Goal: Transaction & Acquisition: Purchase product/service

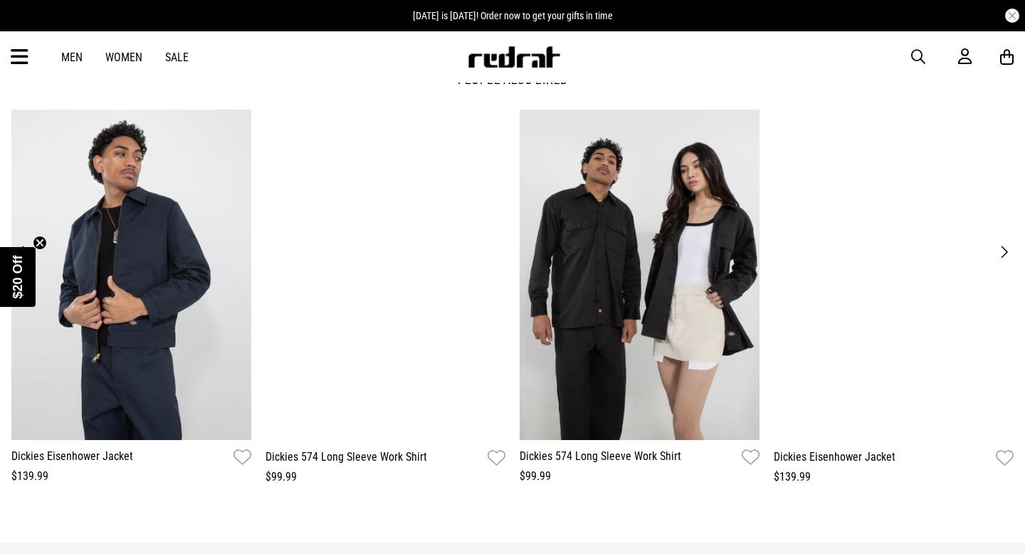
scroll to position [1717, 0]
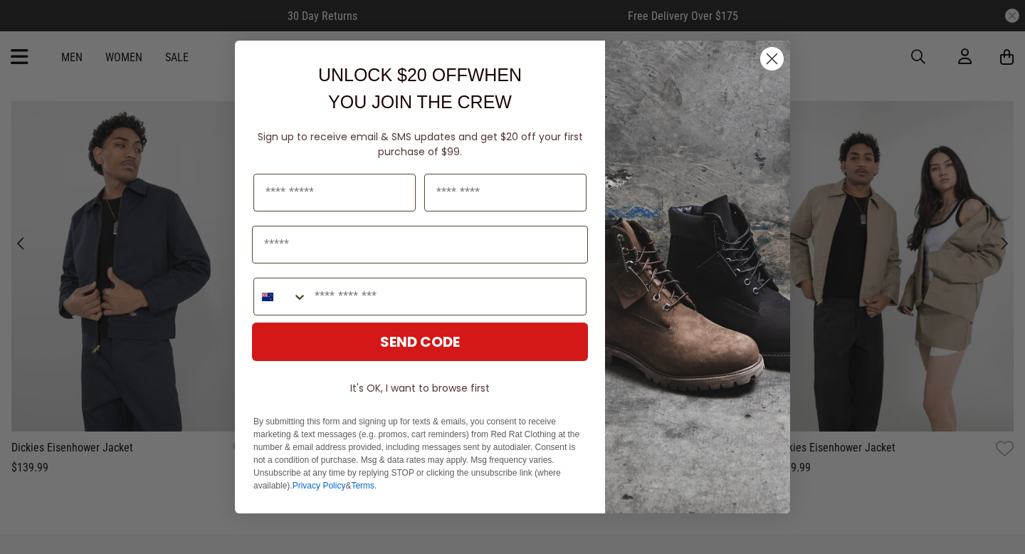
click at [773, 62] on circle "Close dialog" at bounding box center [771, 58] width 23 height 23
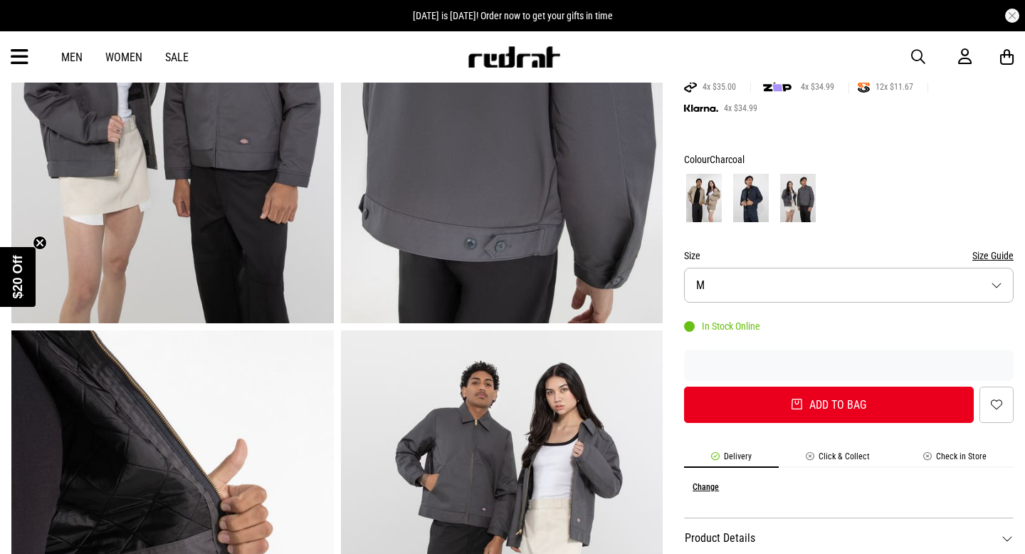
scroll to position [0, 0]
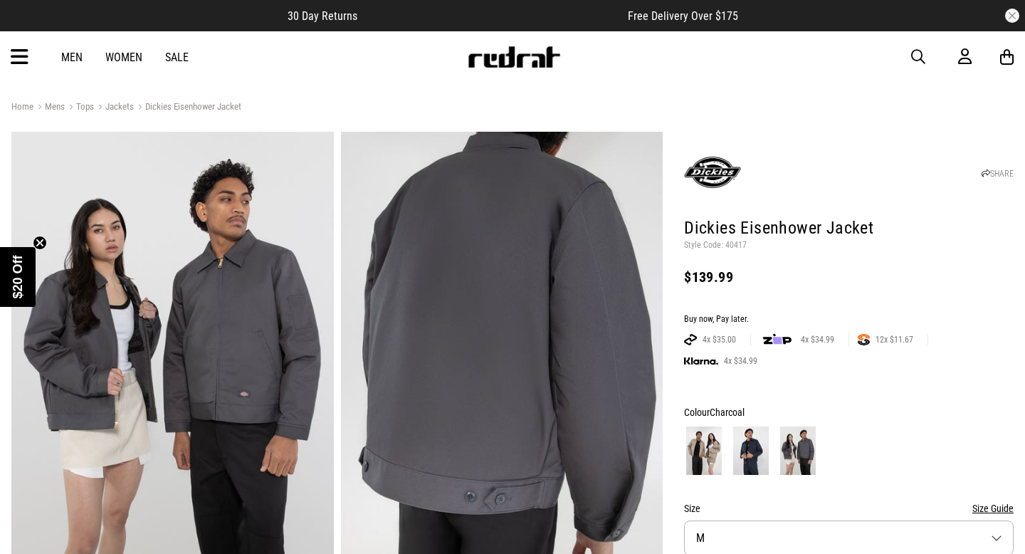
click at [705, 168] on img at bounding box center [712, 172] width 57 height 57
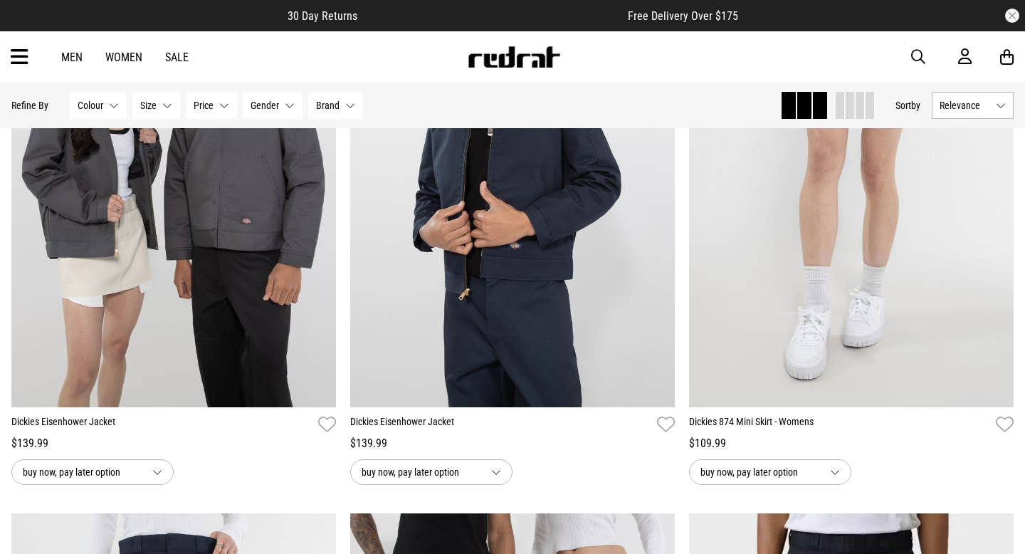
scroll to position [797, 0]
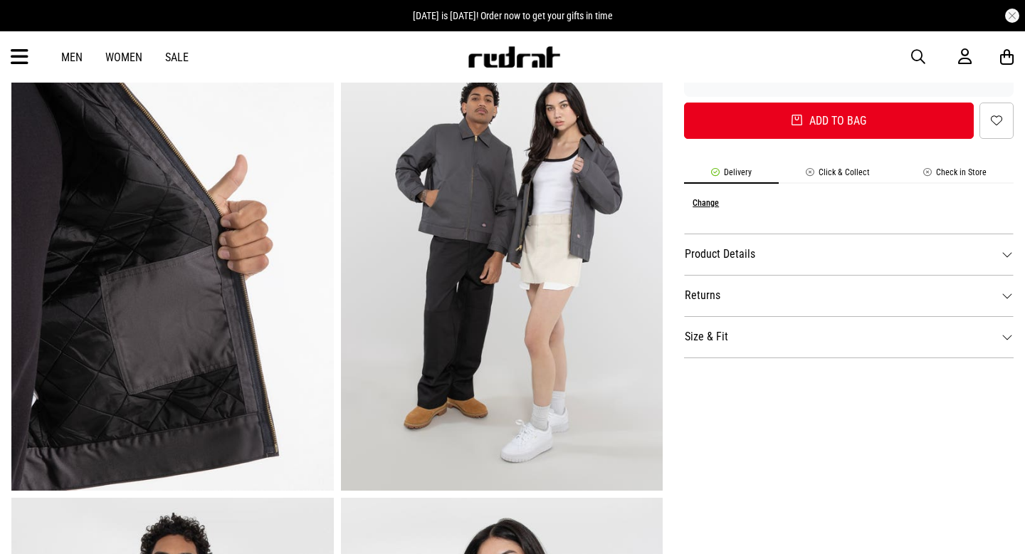
scroll to position [540, 0]
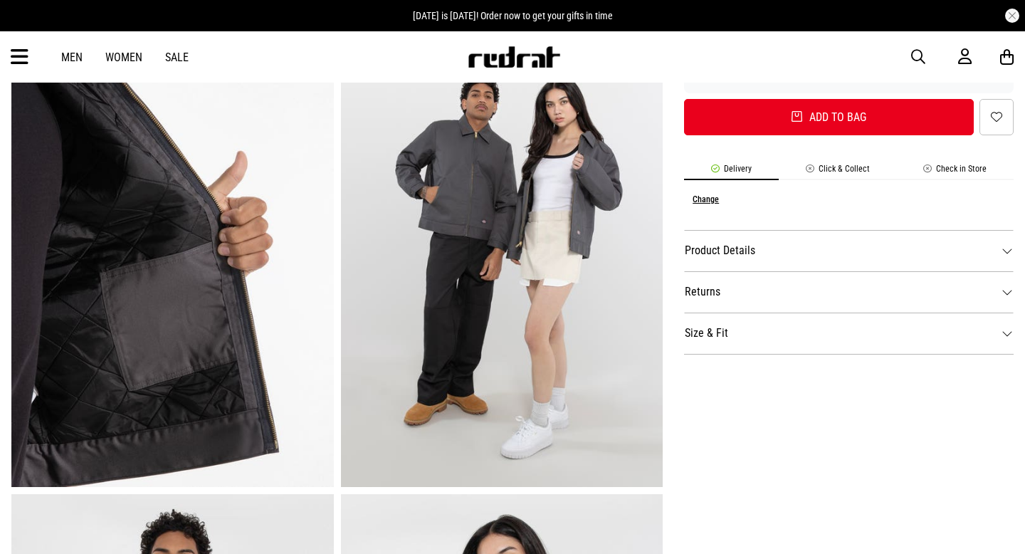
click at [1007, 246] on dt "Product Details" at bounding box center [849, 250] width 330 height 41
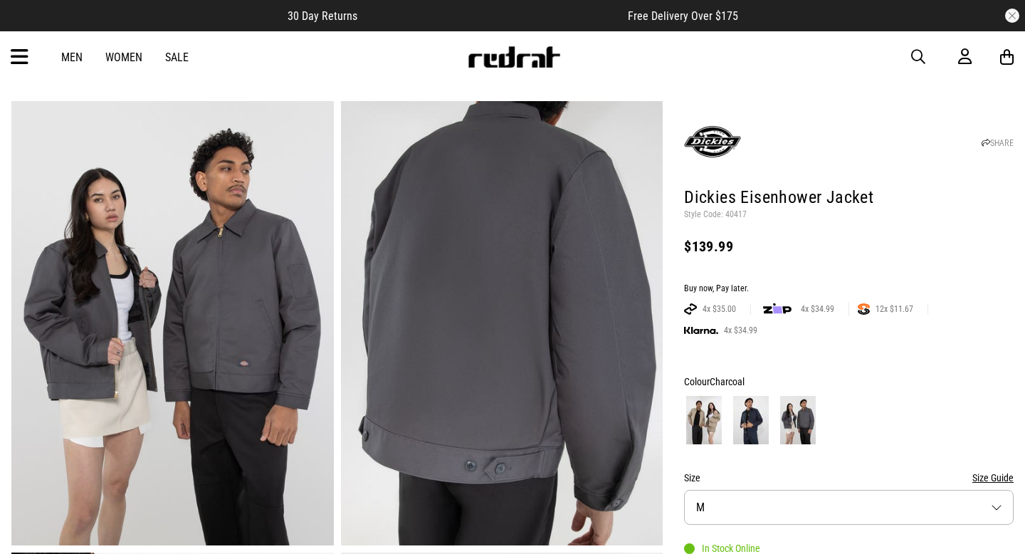
scroll to position [0, 0]
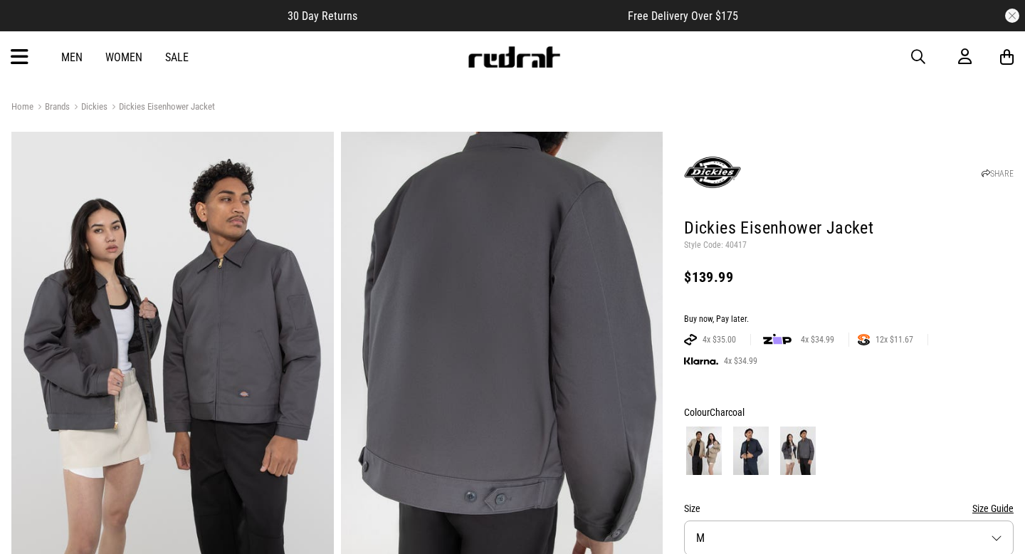
click at [78, 60] on link "Men" at bounding box center [71, 58] width 21 height 14
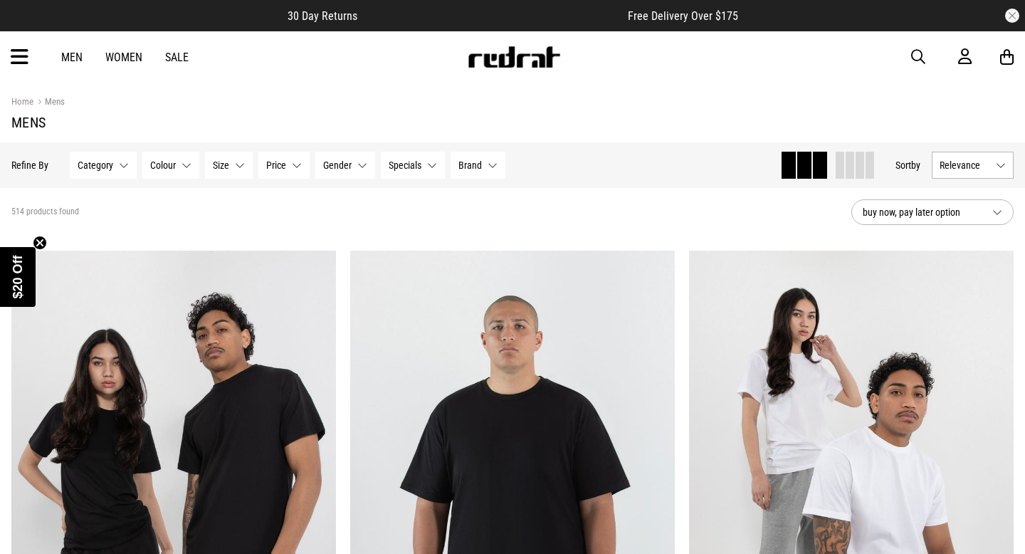
click at [118, 162] on button "Category None selected" at bounding box center [103, 165] width 67 height 27
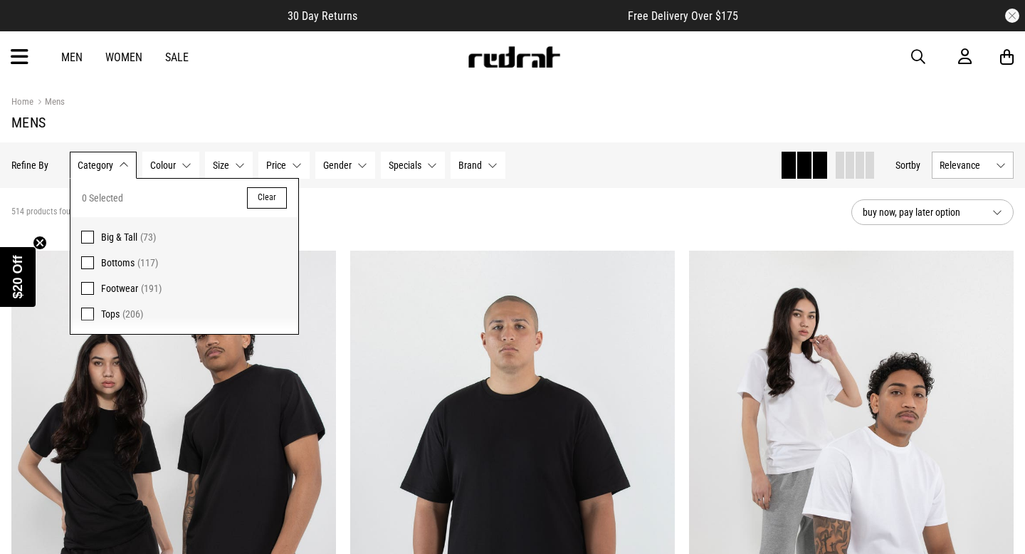
click at [90, 315] on span at bounding box center [87, 314] width 13 height 13
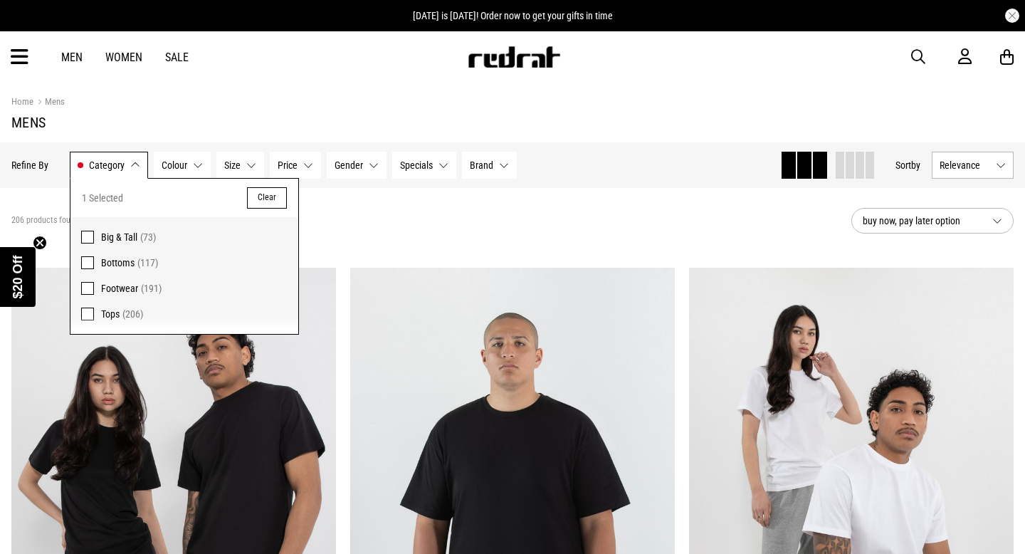
click at [356, 209] on div "206 products found Active Filters Tops Clear" at bounding box center [425, 220] width 829 height 43
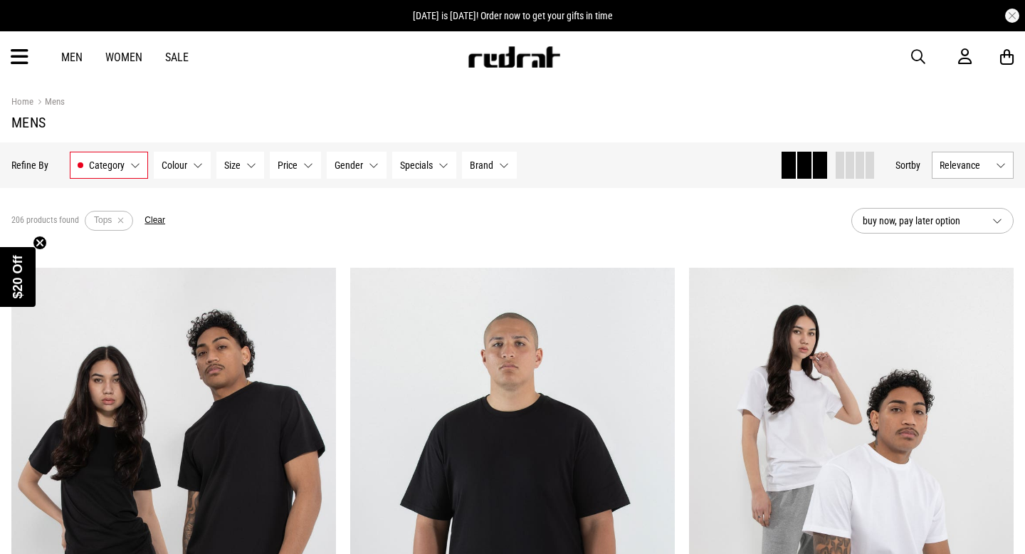
click at [246, 167] on button "Size None selected" at bounding box center [240, 165] width 48 height 27
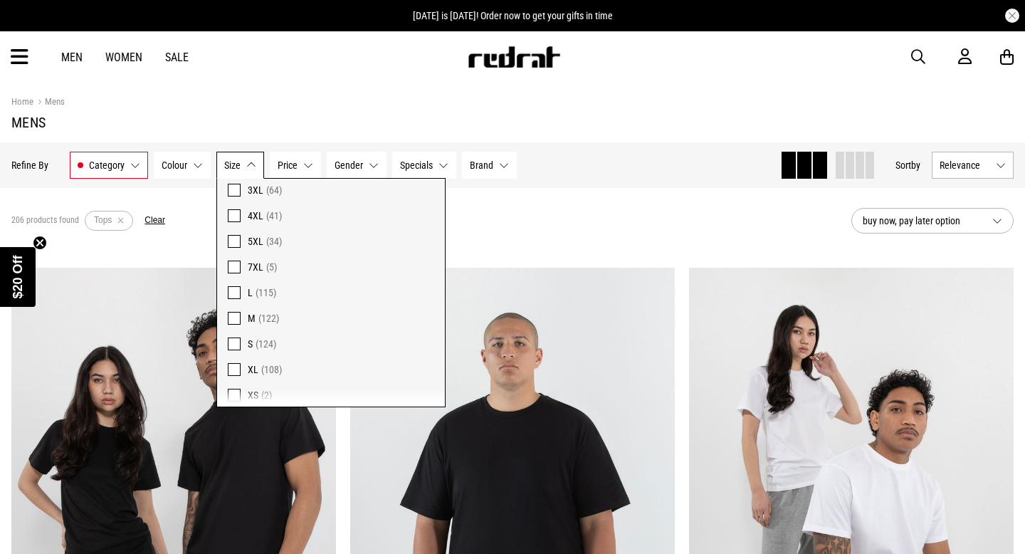
scroll to position [106, 0]
click at [237, 361] on span at bounding box center [234, 361] width 13 height 13
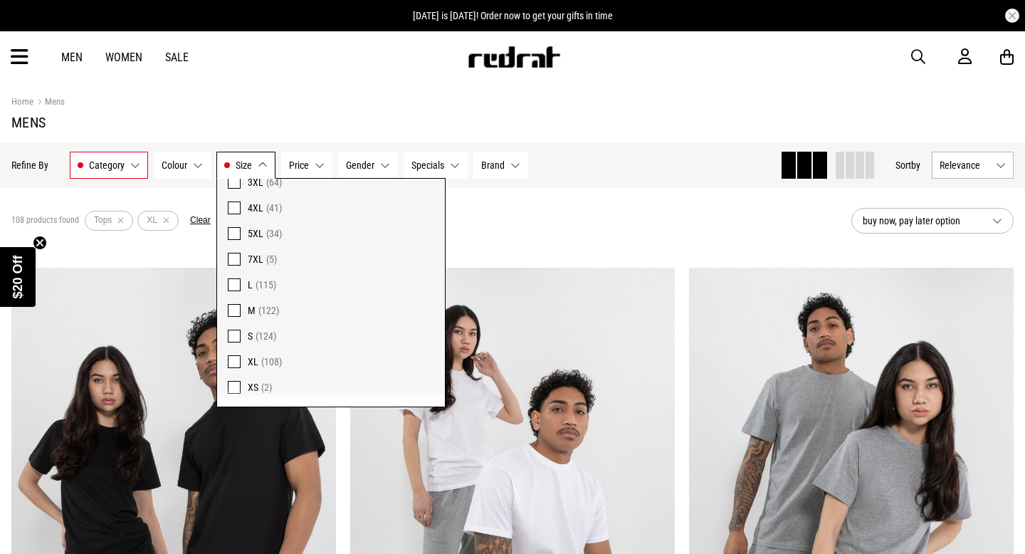
click at [478, 206] on div "108 products found Active Filters Tops XL Clear" at bounding box center [425, 220] width 829 height 43
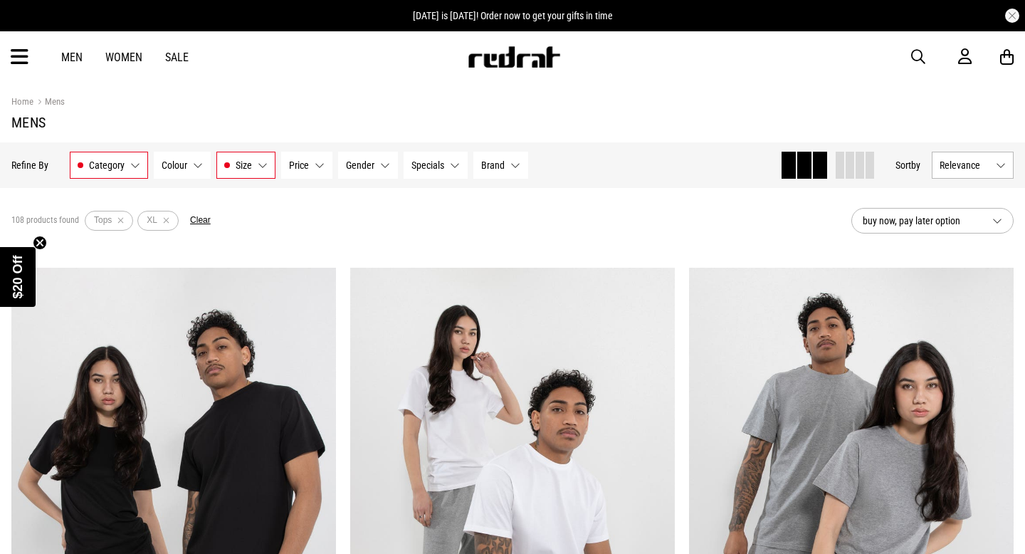
click at [511, 161] on button "Brand None selected" at bounding box center [500, 165] width 55 height 27
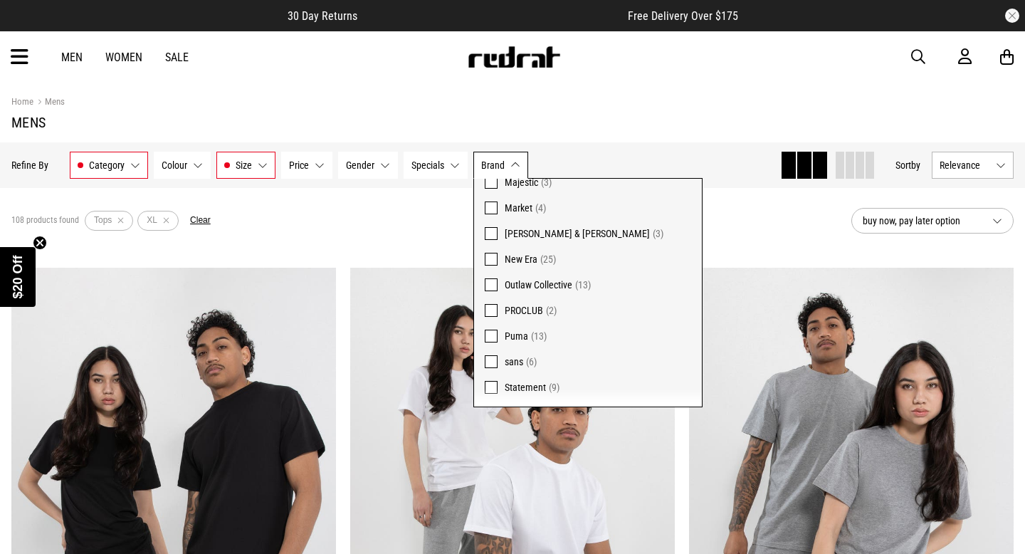
scroll to position [157, 0]
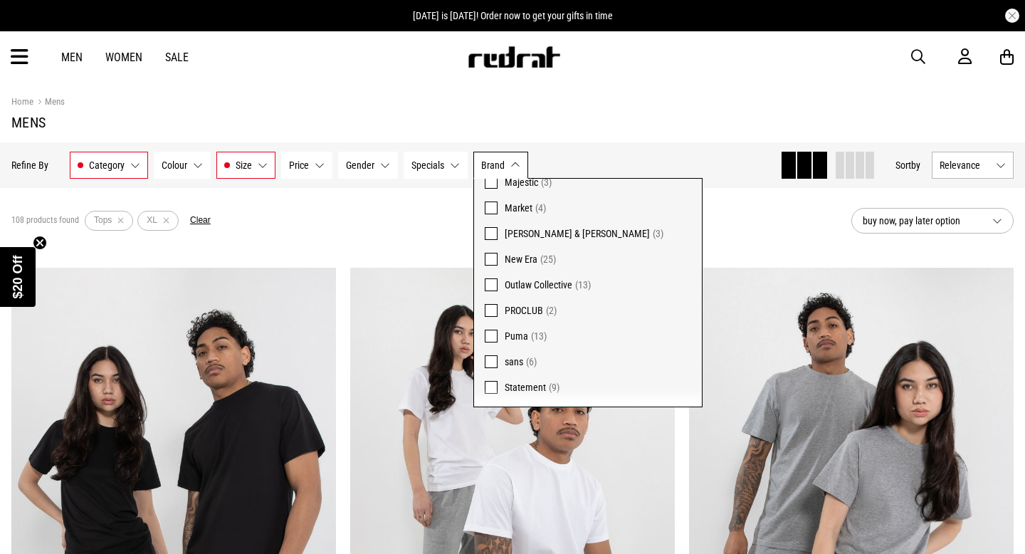
click at [371, 245] on section "108 products found Active Filters Tops XL Clear buy now, pay later option" at bounding box center [512, 221] width 1025 height 66
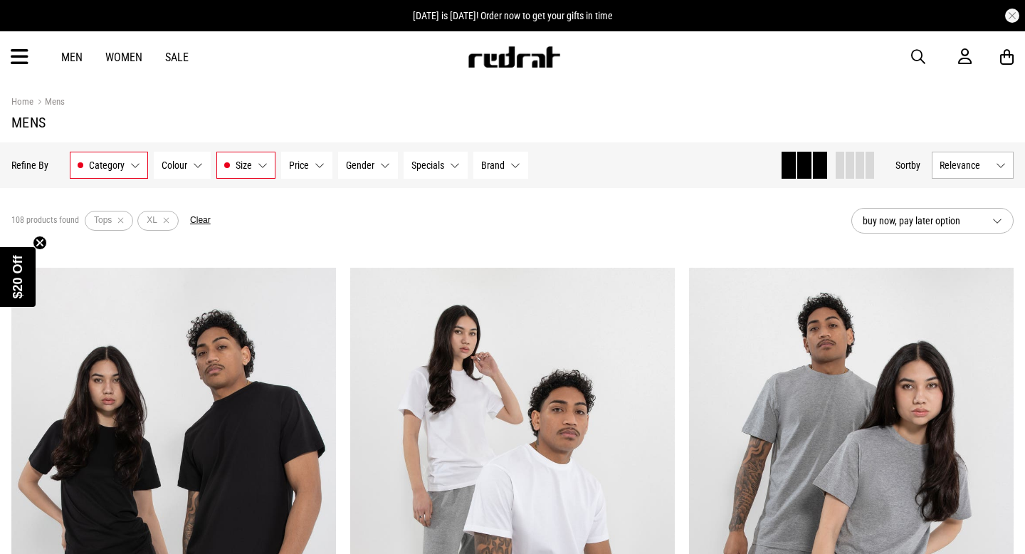
click at [130, 164] on button "Category Tops" at bounding box center [109, 165] width 78 height 27
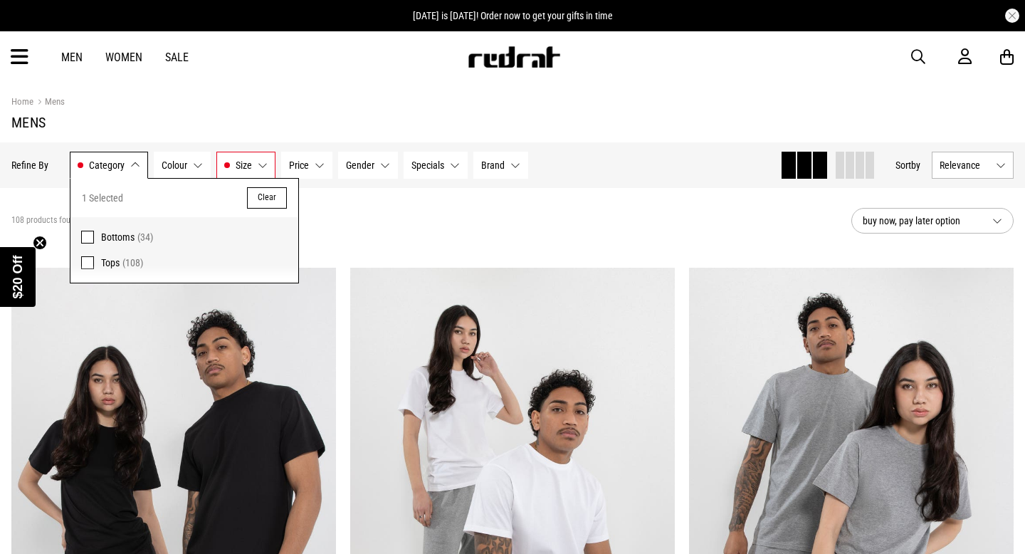
click at [391, 207] on div "108 products found Active Filters Tops XL Clear" at bounding box center [425, 220] width 829 height 43
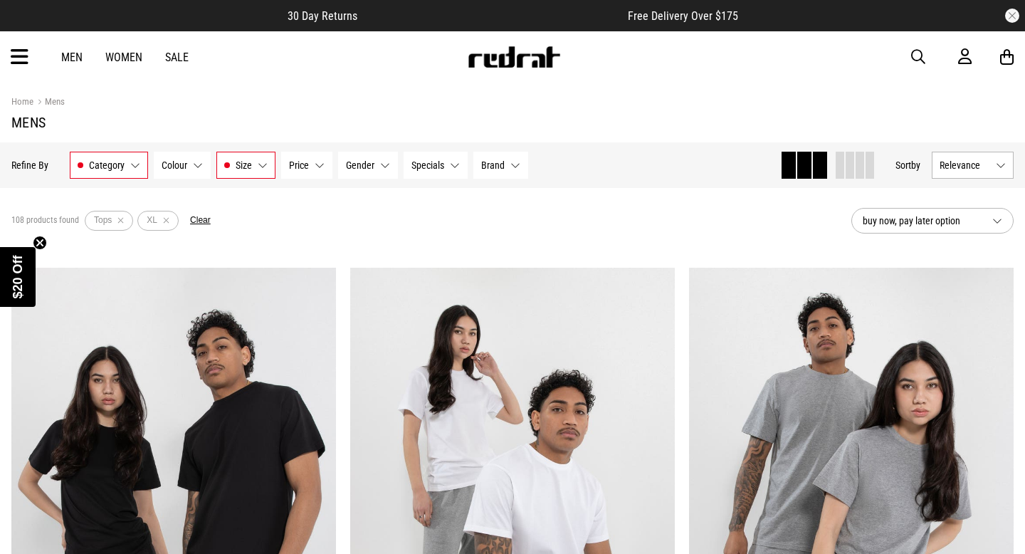
click at [380, 167] on button "Gender None selected" at bounding box center [368, 165] width 60 height 27
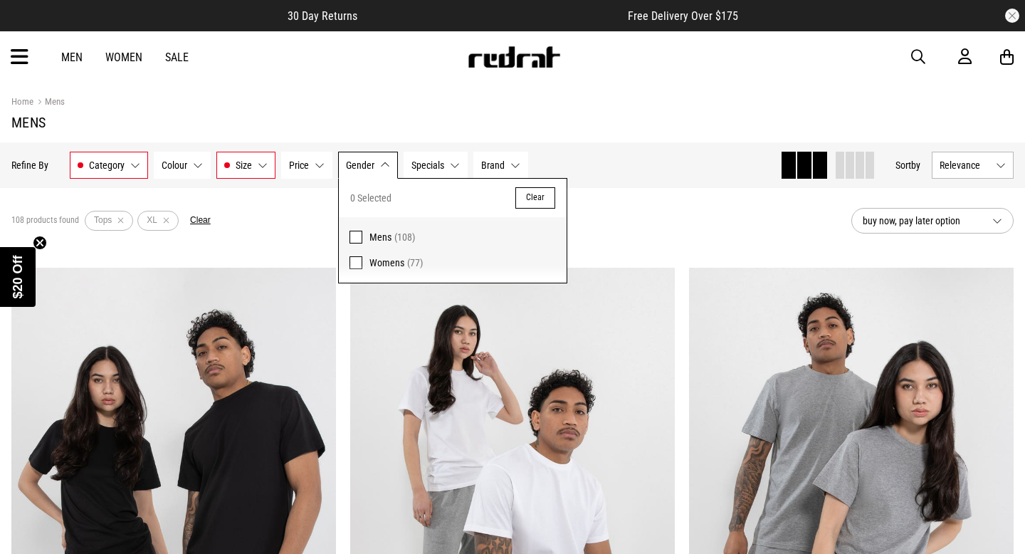
click at [359, 237] on span at bounding box center [356, 237] width 13 height 13
click at [313, 220] on div "108 products found Active Filters Tops XL Mens Clear" at bounding box center [425, 220] width 829 height 43
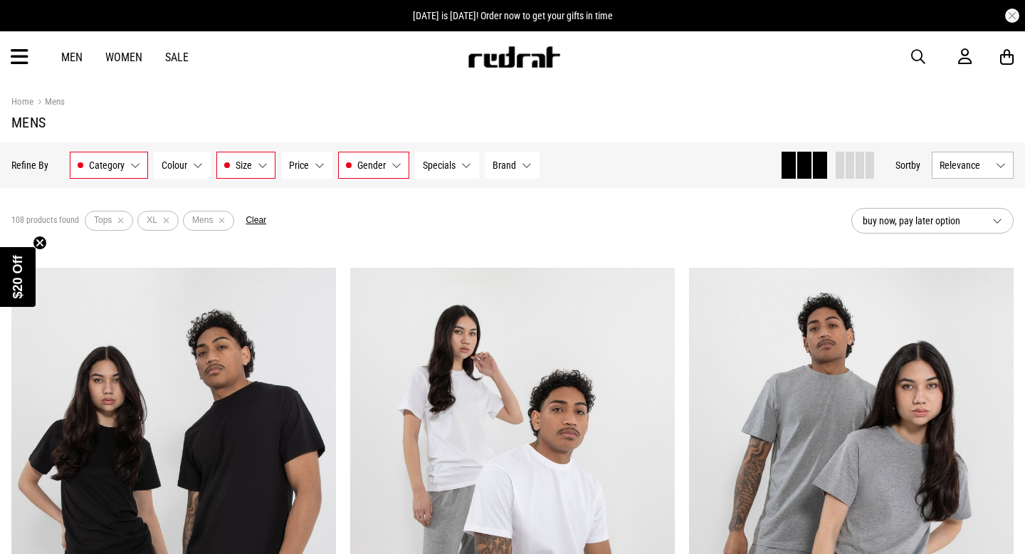
click at [528, 161] on button "Brand None selected" at bounding box center [512, 165] width 55 height 27
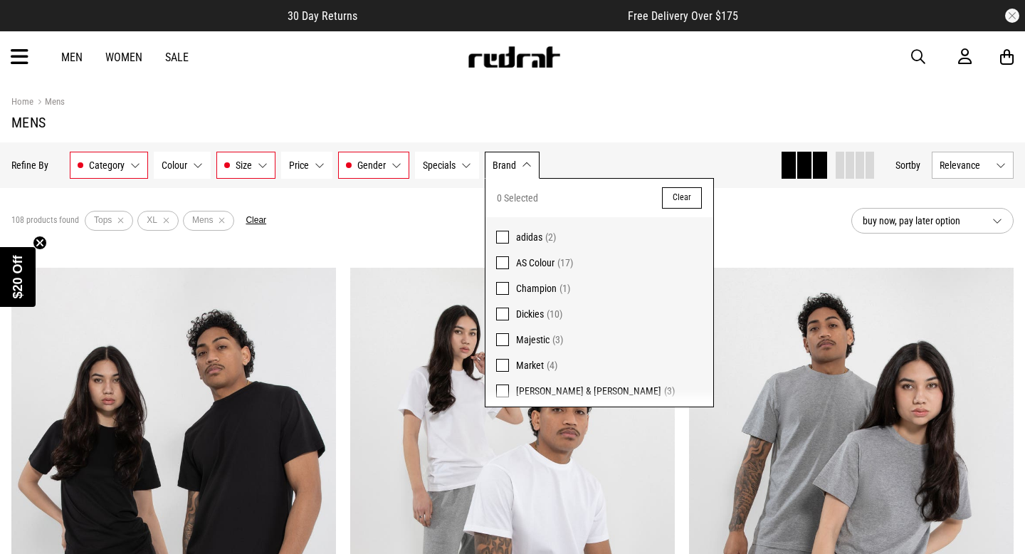
click at [501, 258] on span at bounding box center [502, 262] width 13 height 13
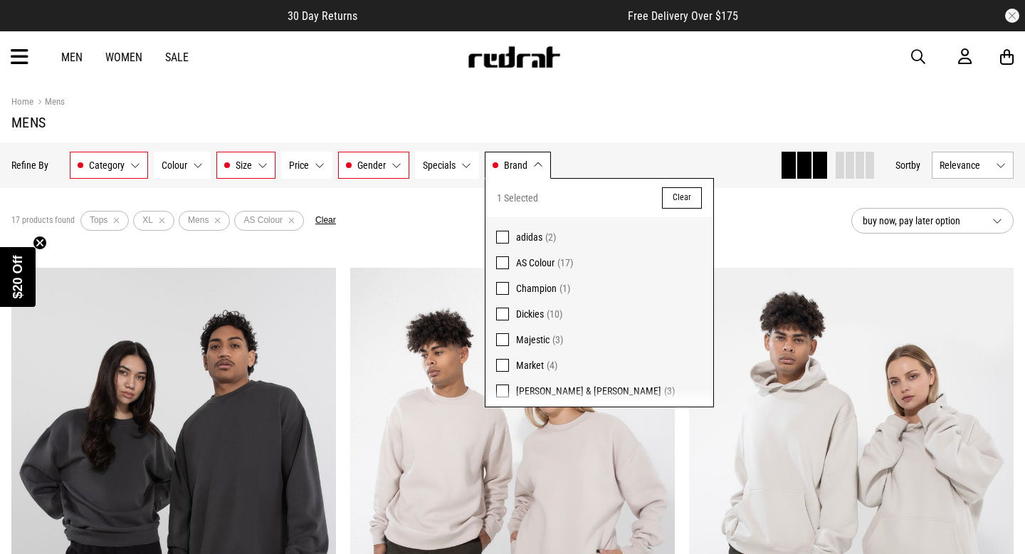
click at [501, 258] on span at bounding box center [502, 262] width 13 height 13
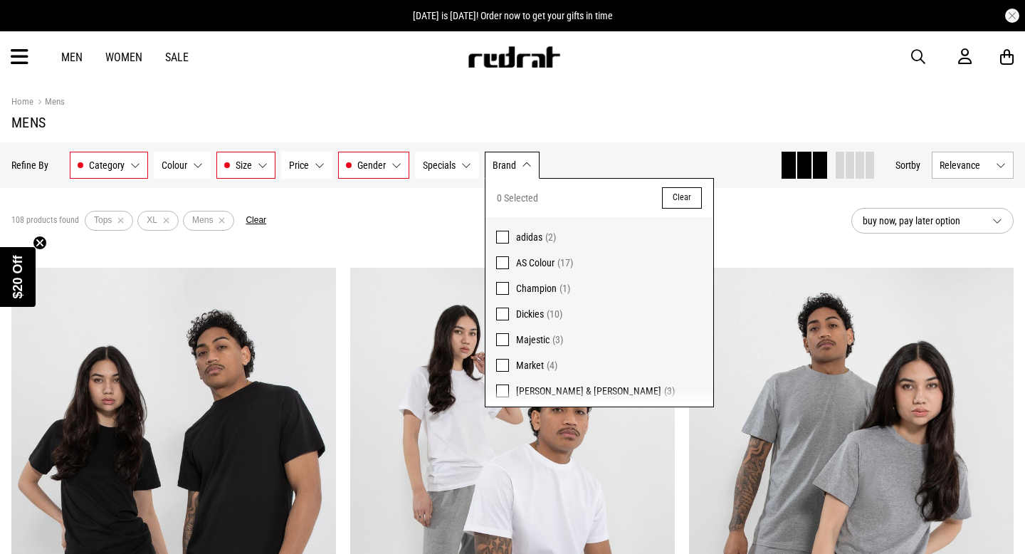
click at [504, 315] on span at bounding box center [502, 314] width 13 height 13
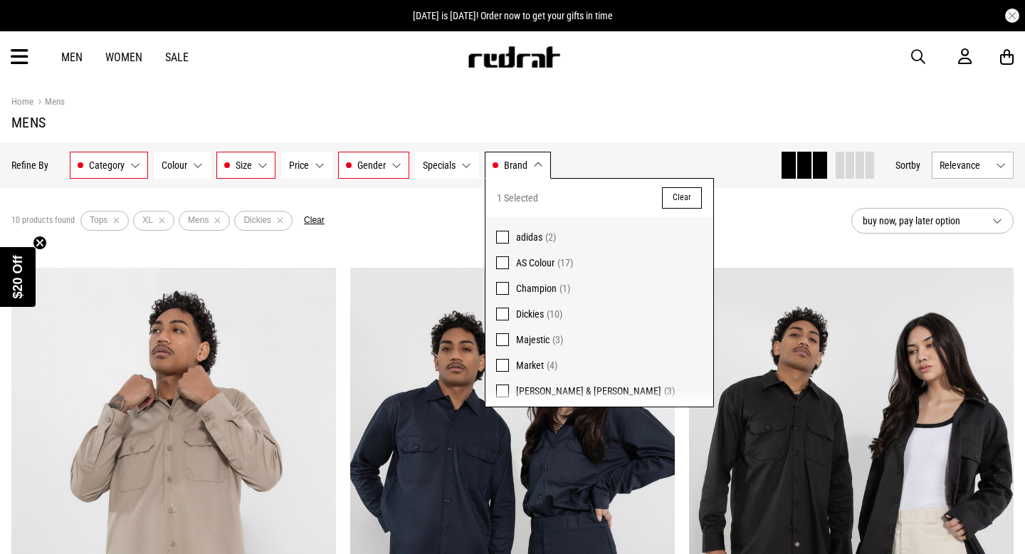
click at [504, 315] on span at bounding box center [502, 314] width 13 height 13
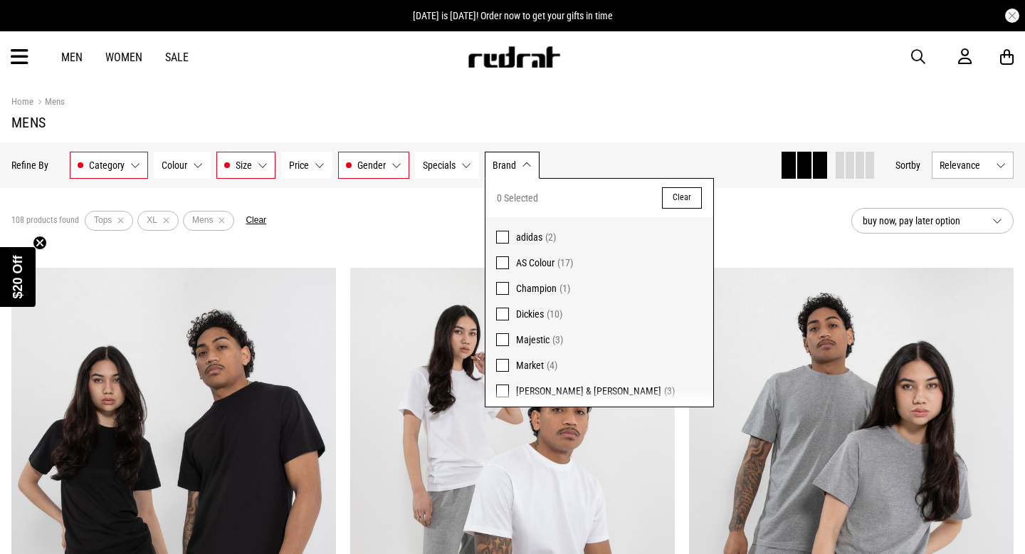
click at [506, 338] on span at bounding box center [502, 339] width 13 height 13
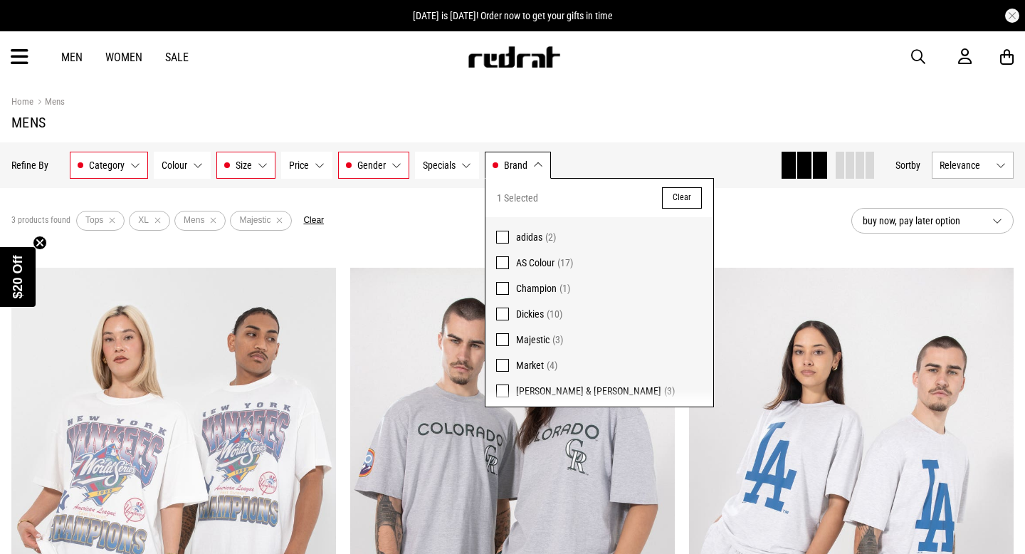
click at [506, 338] on span at bounding box center [502, 339] width 13 height 13
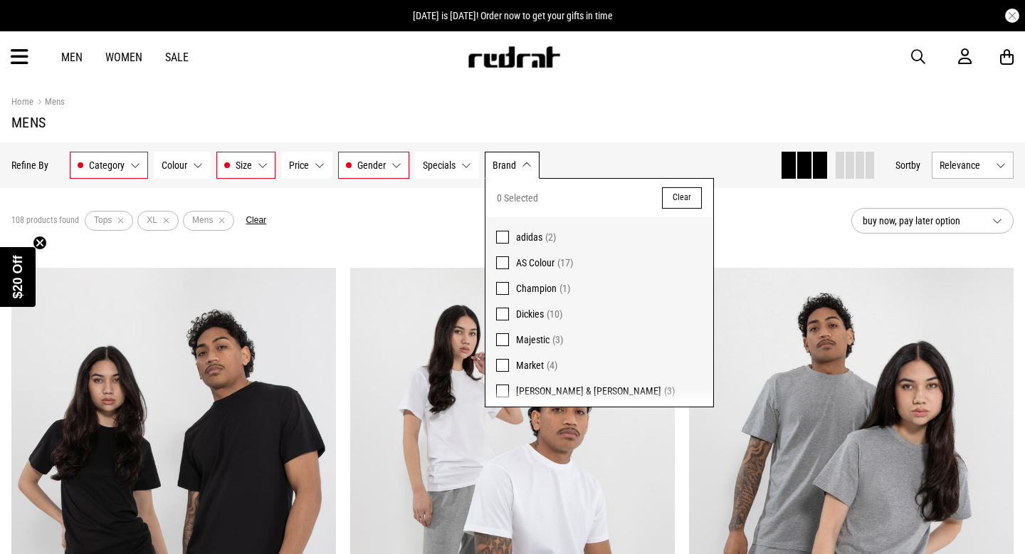
click at [505, 365] on span at bounding box center [502, 365] width 13 height 13
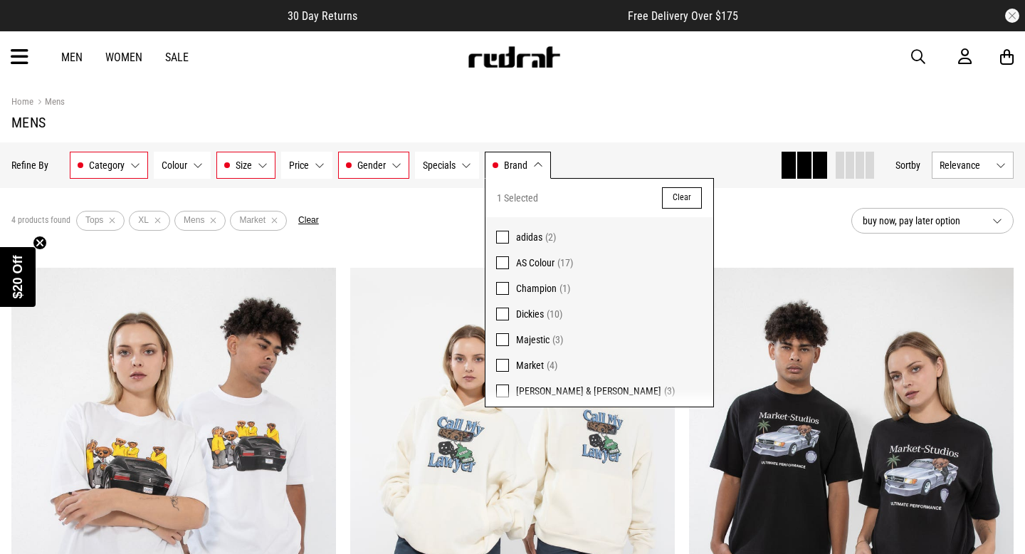
click at [505, 365] on span at bounding box center [502, 365] width 13 height 13
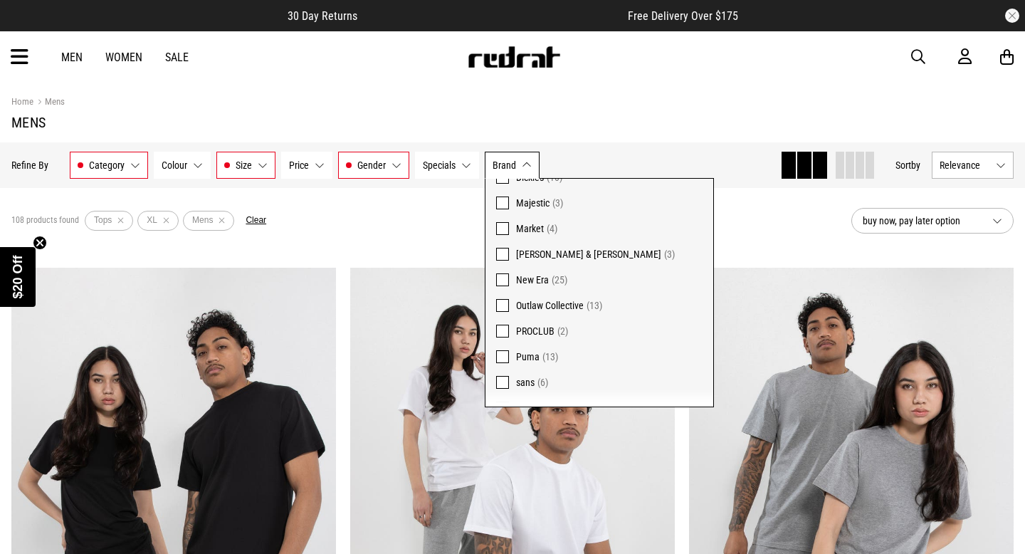
scroll to position [157, 0]
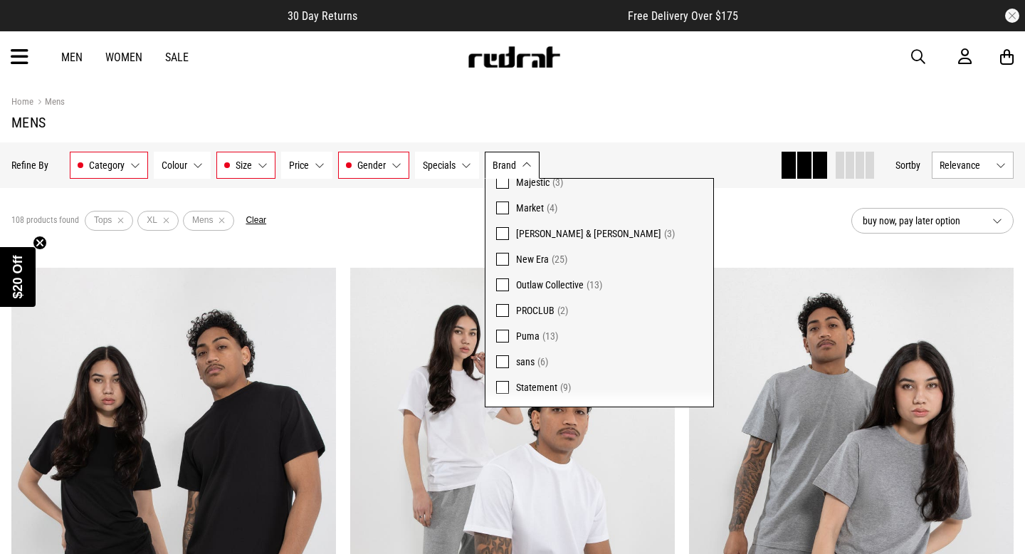
click at [497, 281] on span at bounding box center [502, 284] width 13 height 13
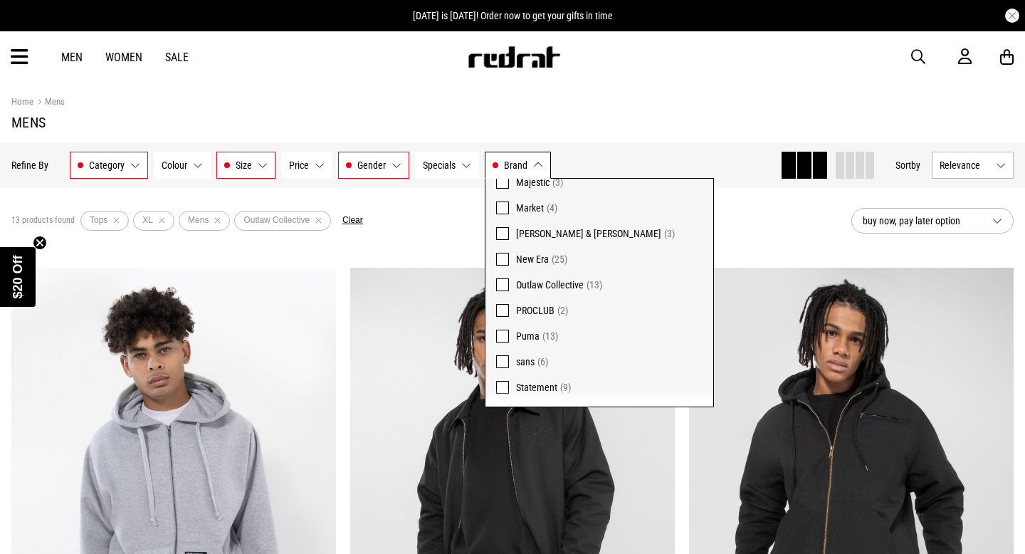
click at [497, 281] on span at bounding box center [502, 284] width 13 height 13
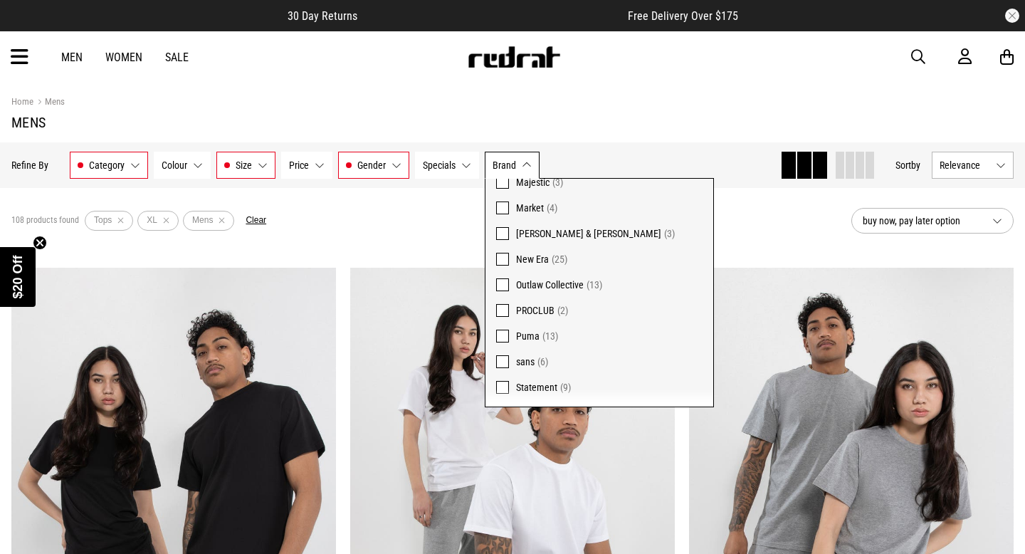
click at [439, 236] on div "108 products found Active Filters Tops XL Mens Clear" at bounding box center [425, 220] width 829 height 43
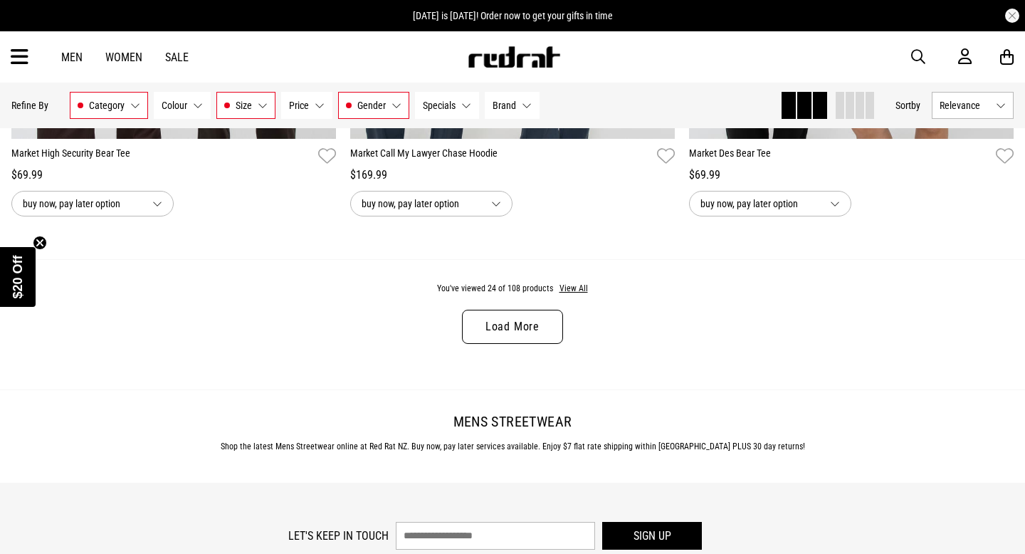
scroll to position [4515, 0]
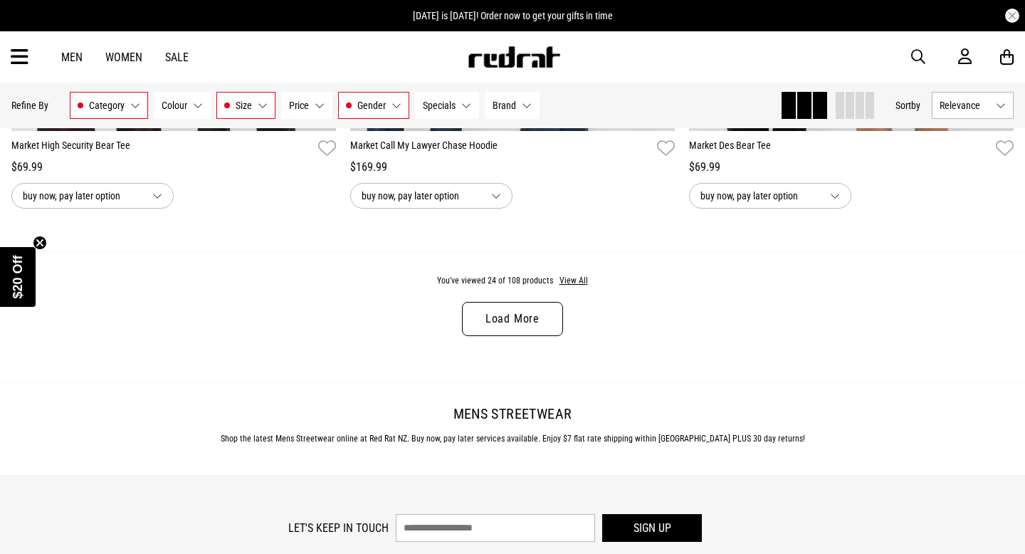
click at [510, 329] on link "Load More" at bounding box center [512, 319] width 101 height 34
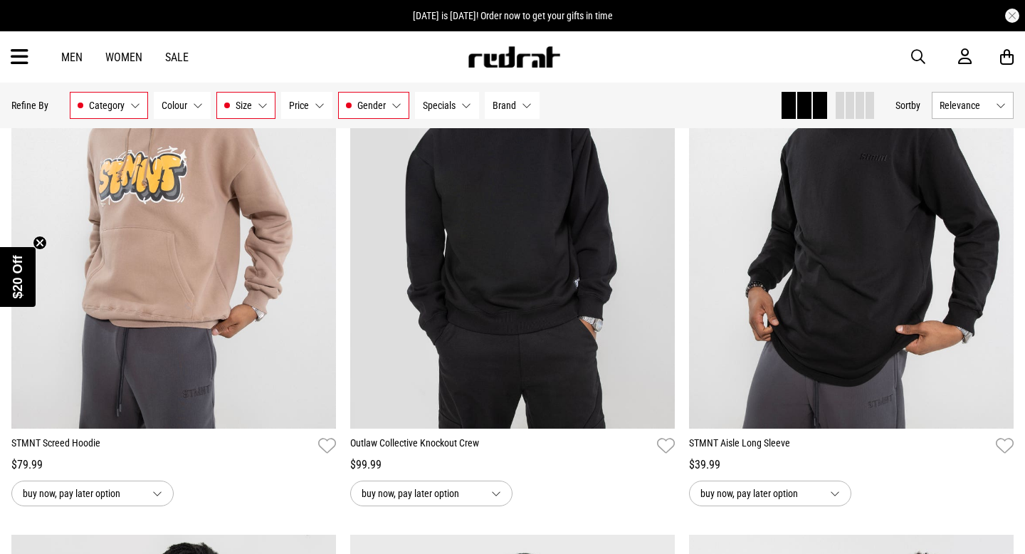
scroll to position [5902, 0]
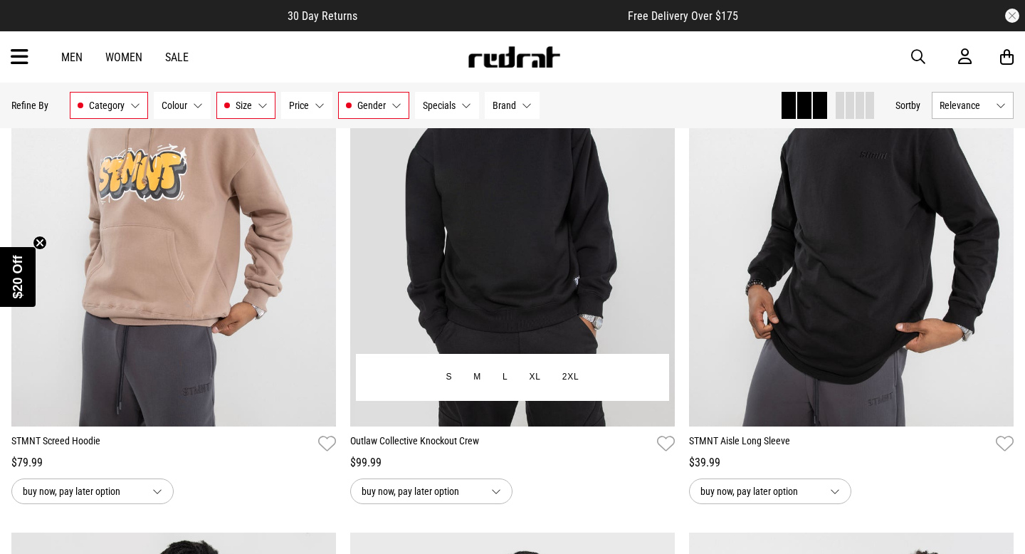
click at [468, 444] on link "Outlaw Collective Knockout Crew" at bounding box center [500, 444] width 301 height 21
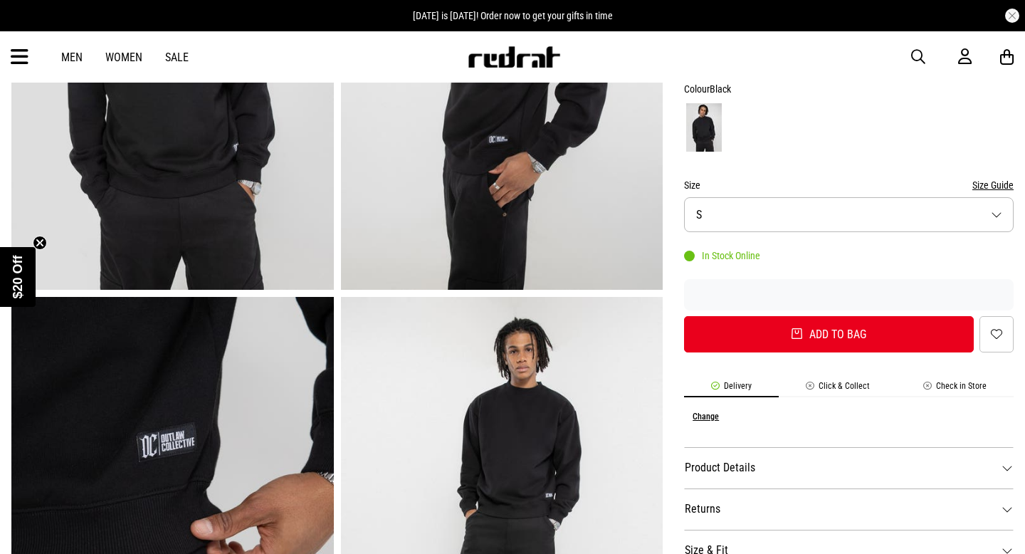
scroll to position [189, 0]
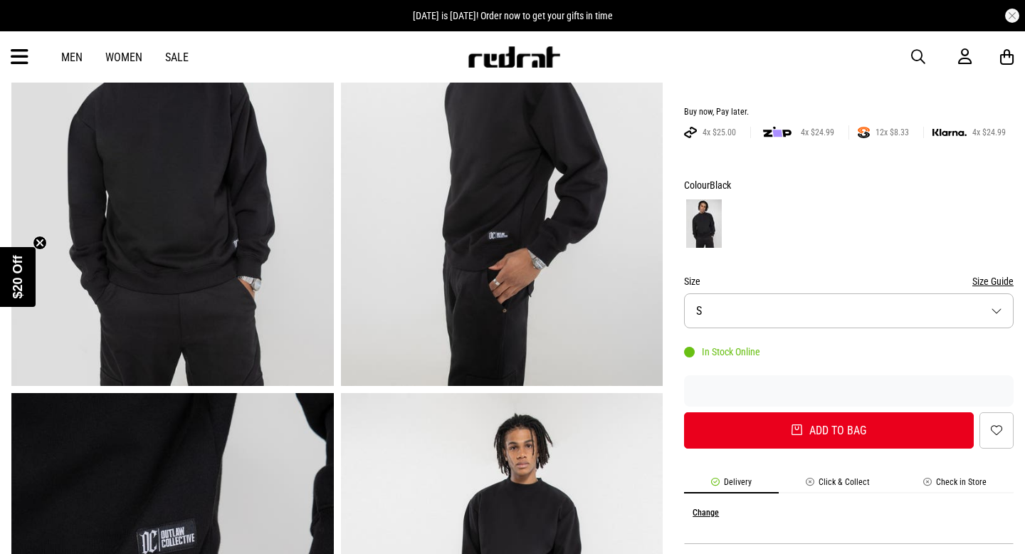
click at [747, 295] on button "Size S" at bounding box center [849, 310] width 330 height 35
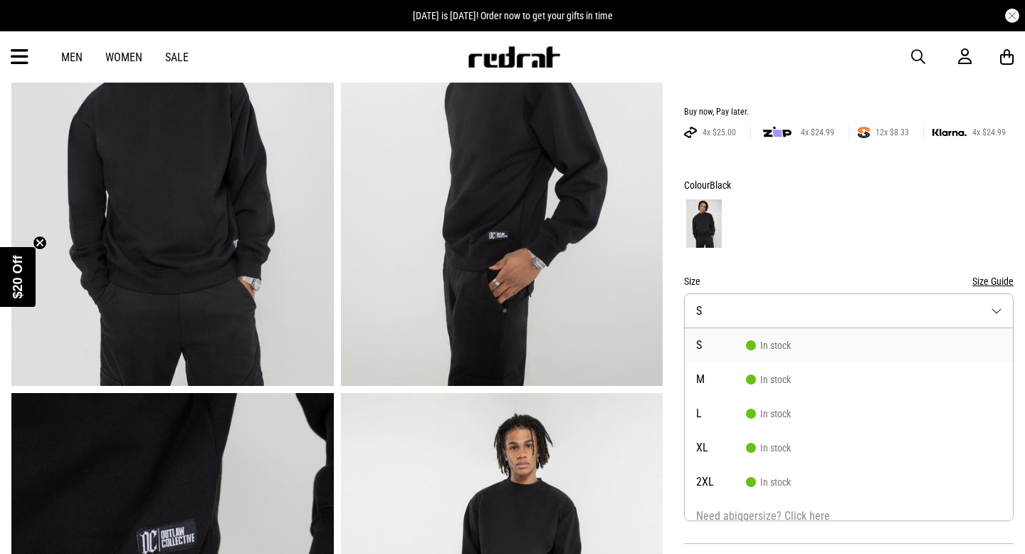
click at [582, 344] on img at bounding box center [502, 164] width 323 height 444
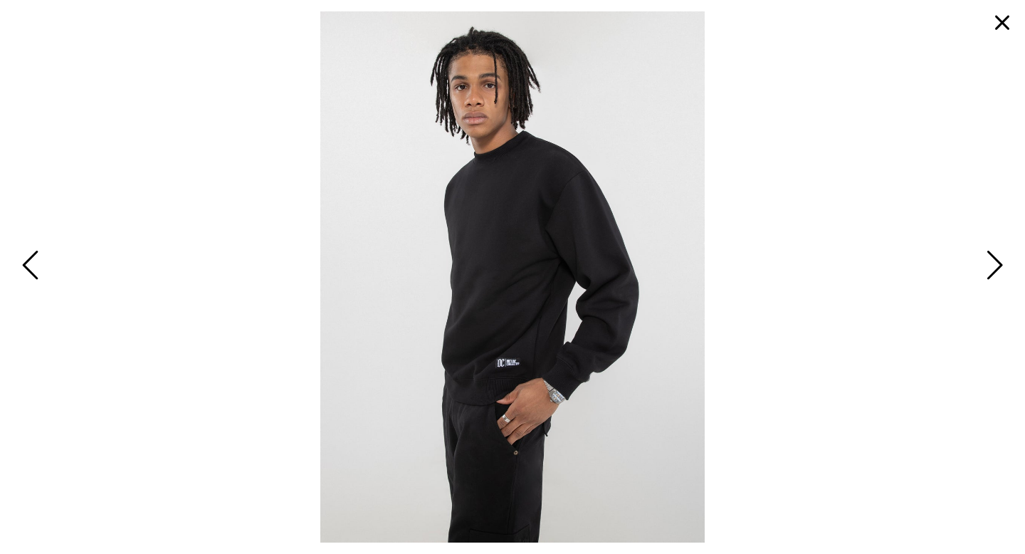
click at [1000, 23] on button "button" at bounding box center [1002, 23] width 34 height 34
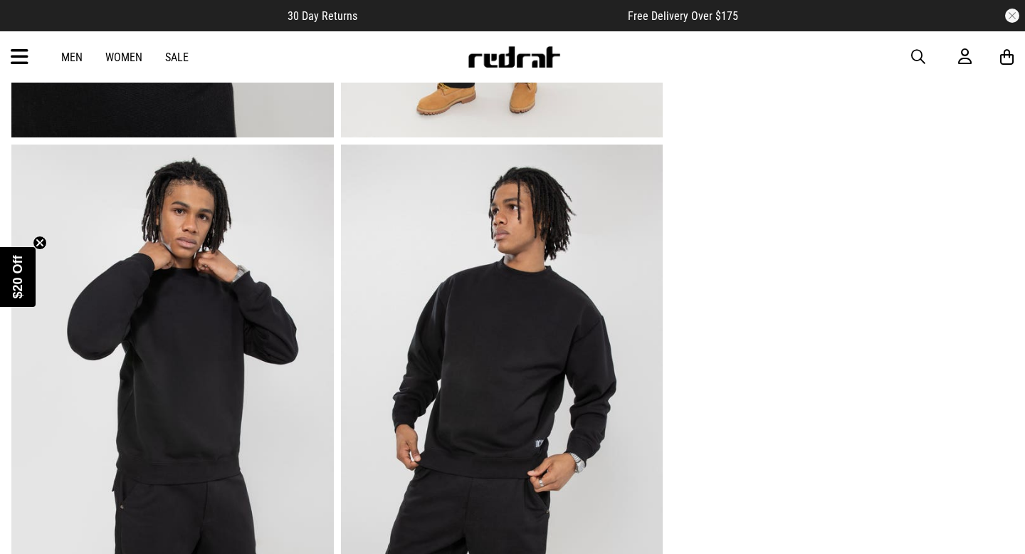
scroll to position [891, 0]
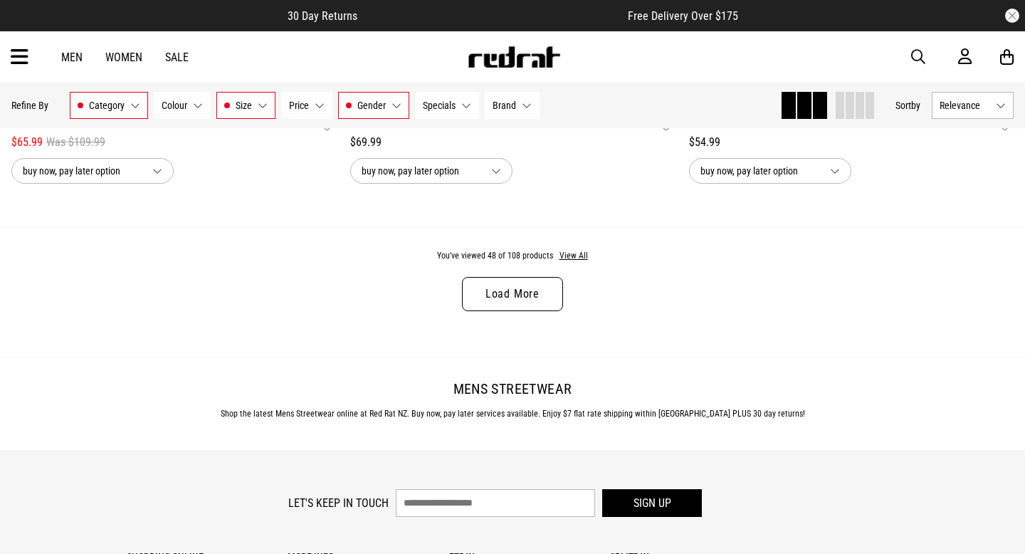
scroll to position [4629, 0]
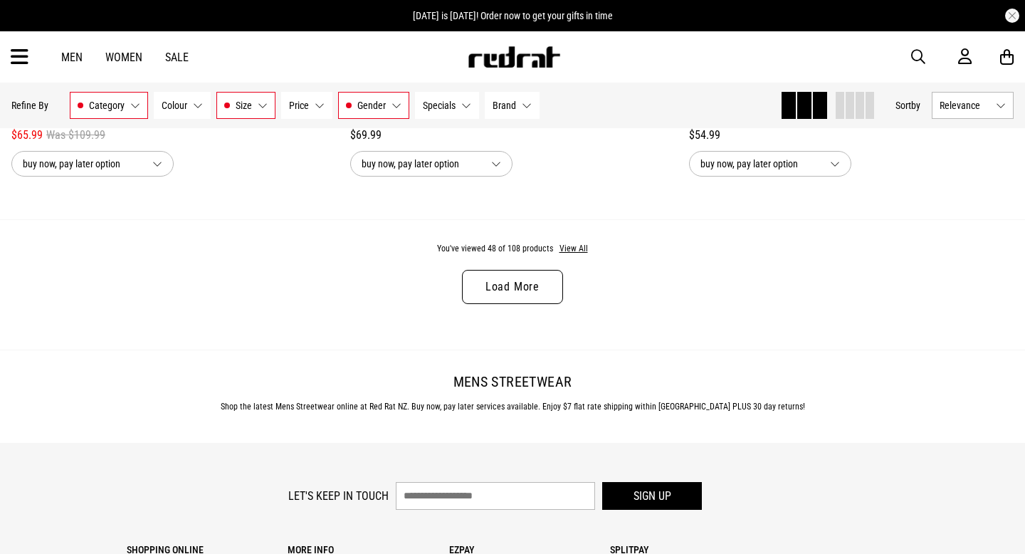
click at [481, 287] on link "Load More" at bounding box center [512, 287] width 101 height 34
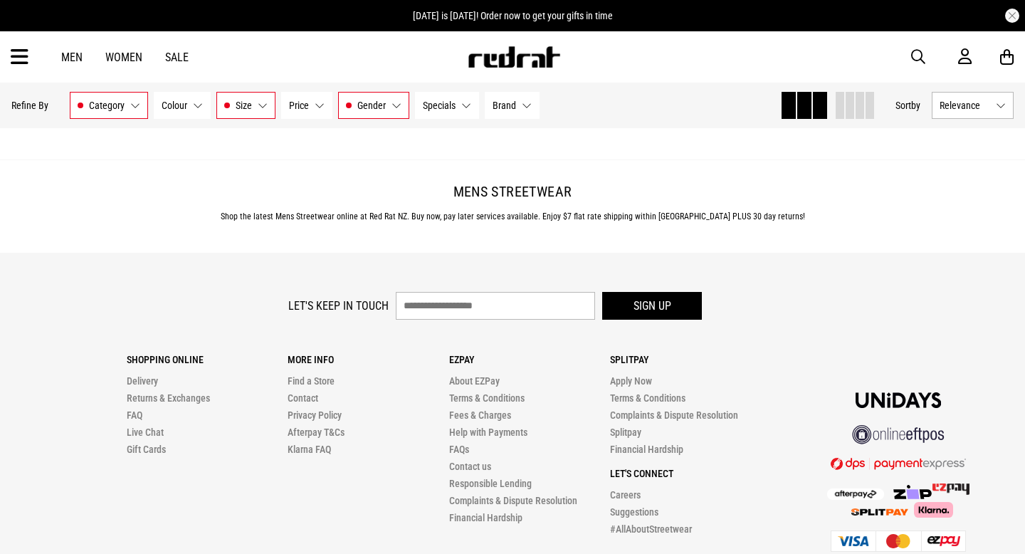
scroll to position [9305, 0]
